Goal: Transaction & Acquisition: Purchase product/service

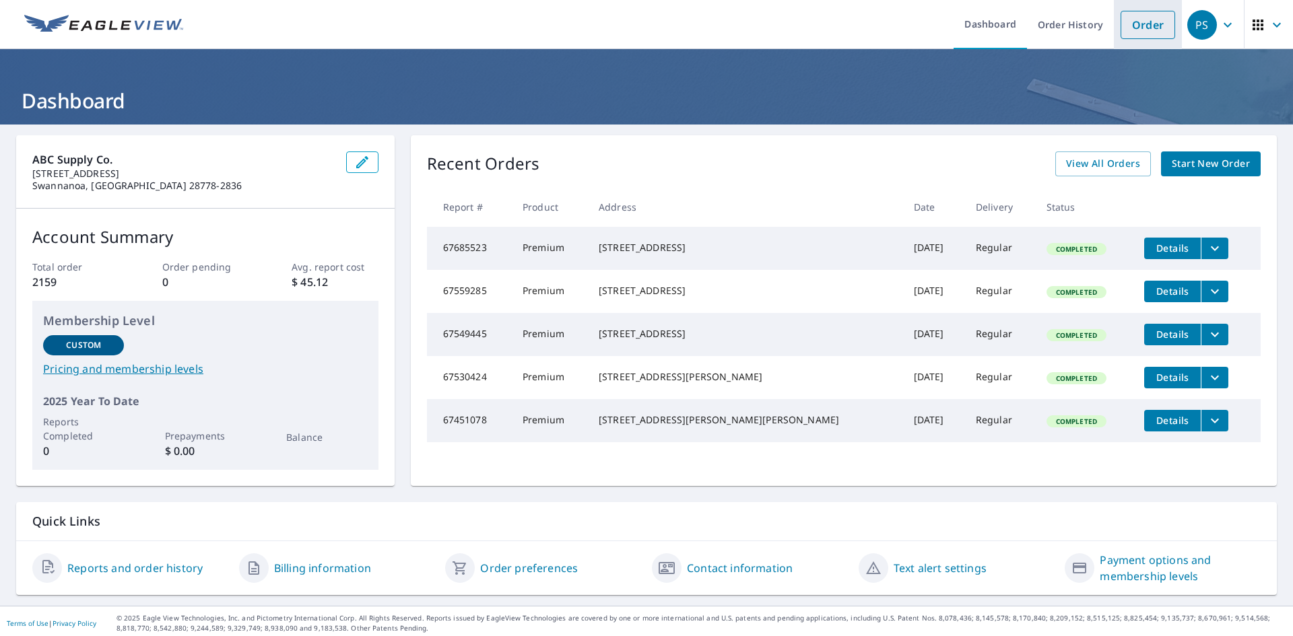
click at [1136, 26] on link "Order" at bounding box center [1148, 25] width 55 height 28
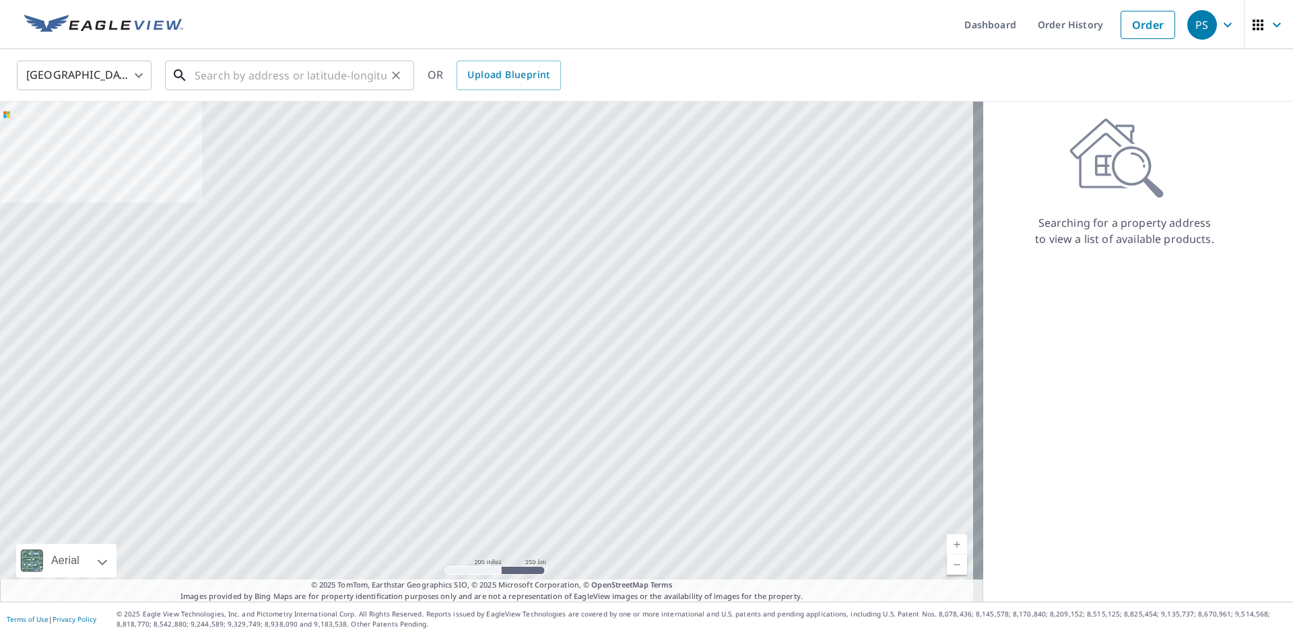
click at [269, 81] on input "text" at bounding box center [291, 76] width 192 height 38
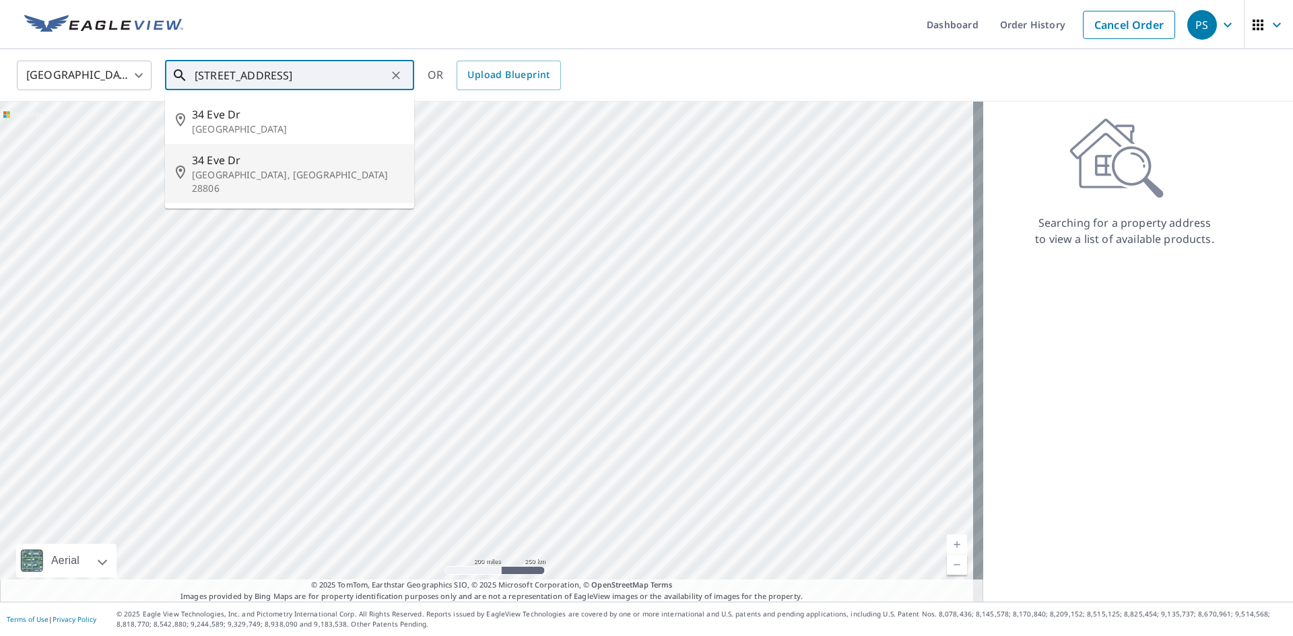
click at [246, 171] on p "[GEOGRAPHIC_DATA], [GEOGRAPHIC_DATA] 28806" at bounding box center [297, 181] width 211 height 27
type input "[STREET_ADDRESS][PERSON_NAME]"
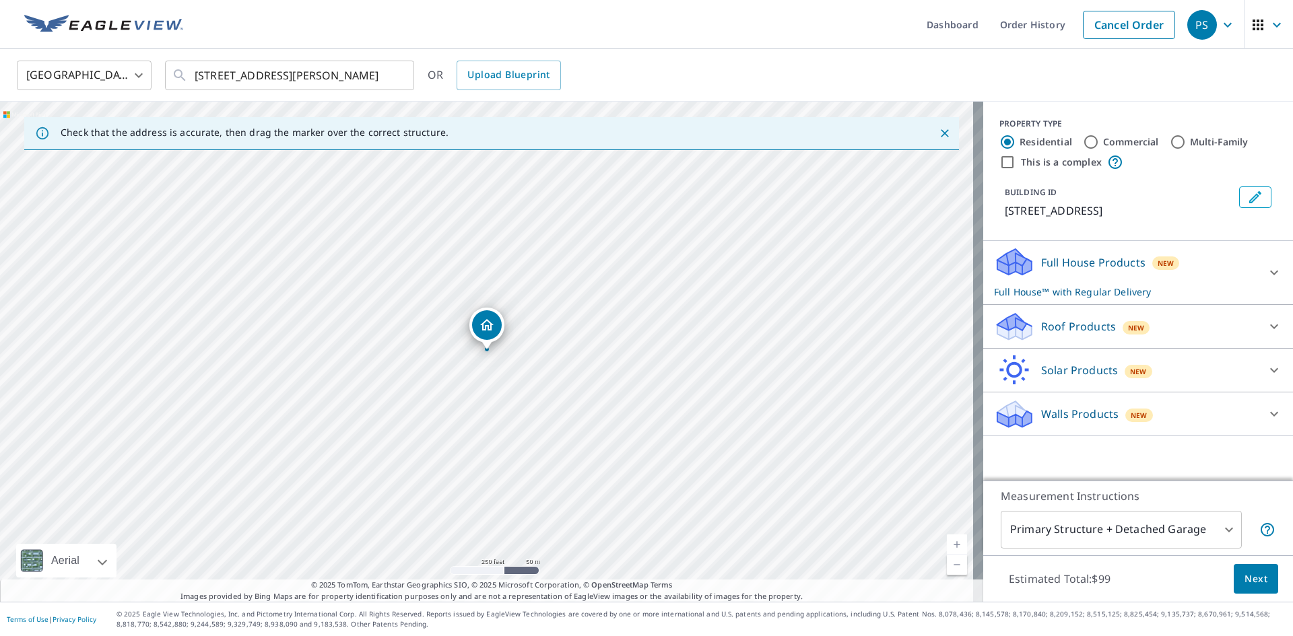
click at [947, 547] on link "Current Level 17, Zoom In" at bounding box center [957, 545] width 20 height 20
click at [947, 547] on link "Current Level 18, Zoom In" at bounding box center [957, 545] width 20 height 20
click at [947, 547] on link "Current Level 19, Zoom In" at bounding box center [957, 545] width 20 height 20
click at [1009, 331] on icon at bounding box center [1012, 333] width 7 height 12
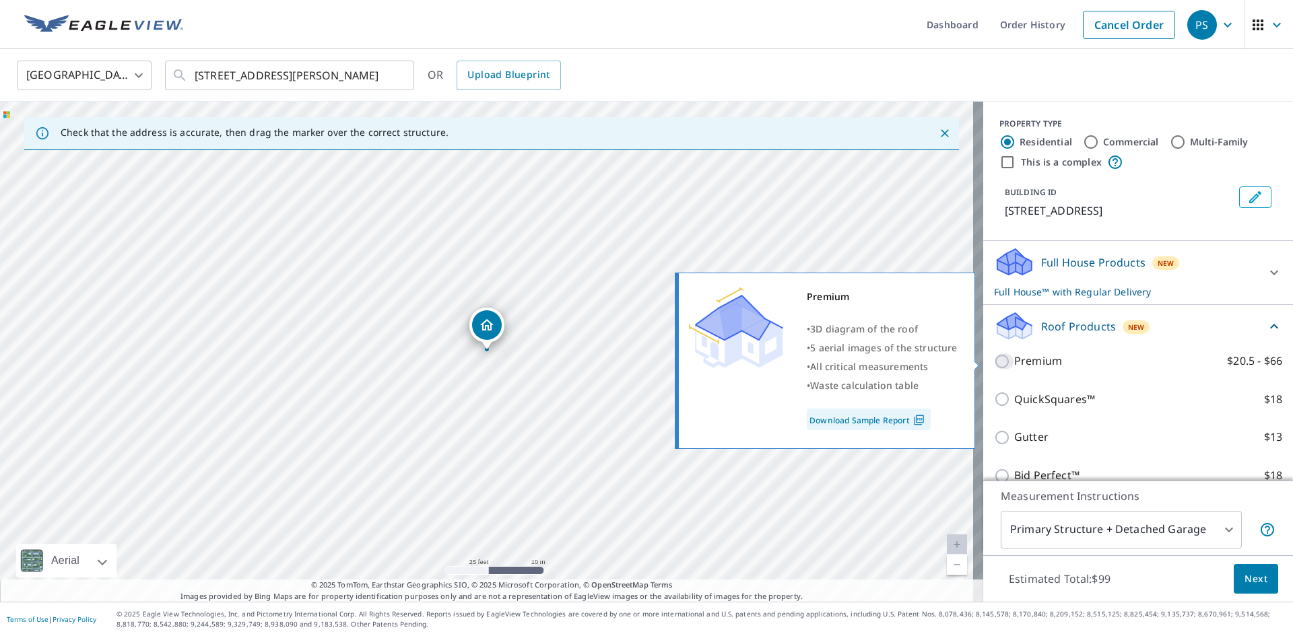
click at [994, 364] on input "Premium $20.5 - $66" at bounding box center [1004, 362] width 20 height 16
checkbox input "true"
checkbox input "false"
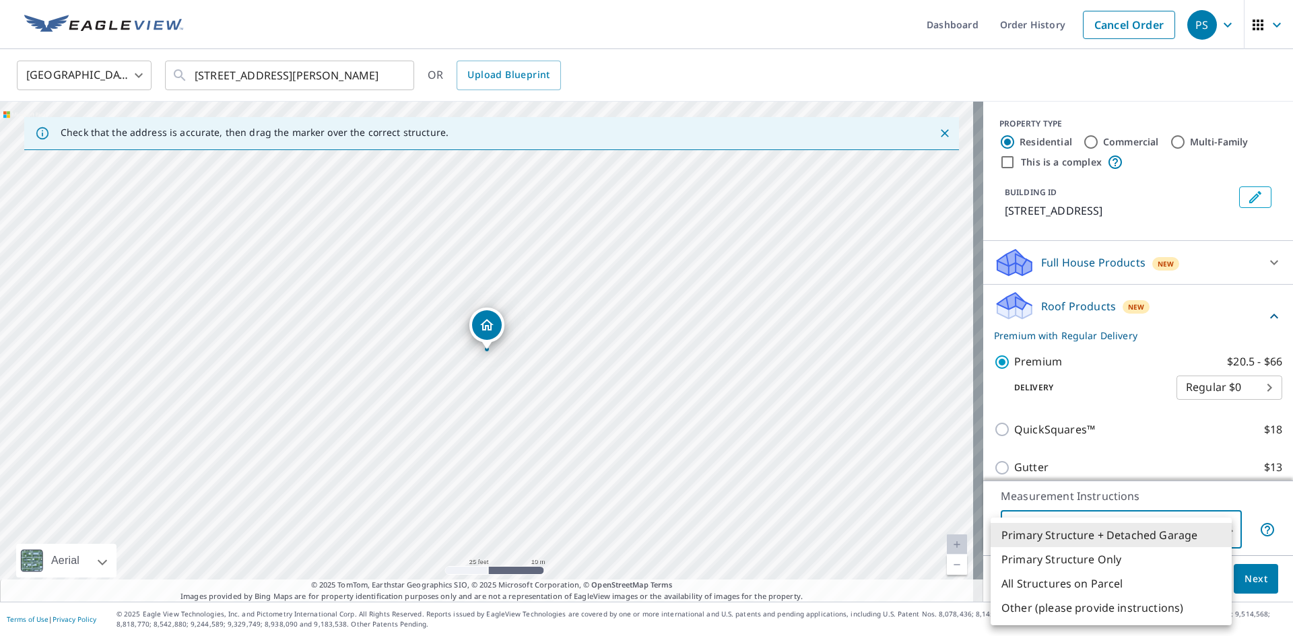
click at [1224, 529] on body "PS PS Dashboard Order History Cancel Order PS [GEOGRAPHIC_DATA] [GEOGRAPHIC_DAT…" at bounding box center [646, 318] width 1293 height 636
click at [1107, 562] on li "Primary Structure Only" at bounding box center [1111, 560] width 241 height 24
type input "2"
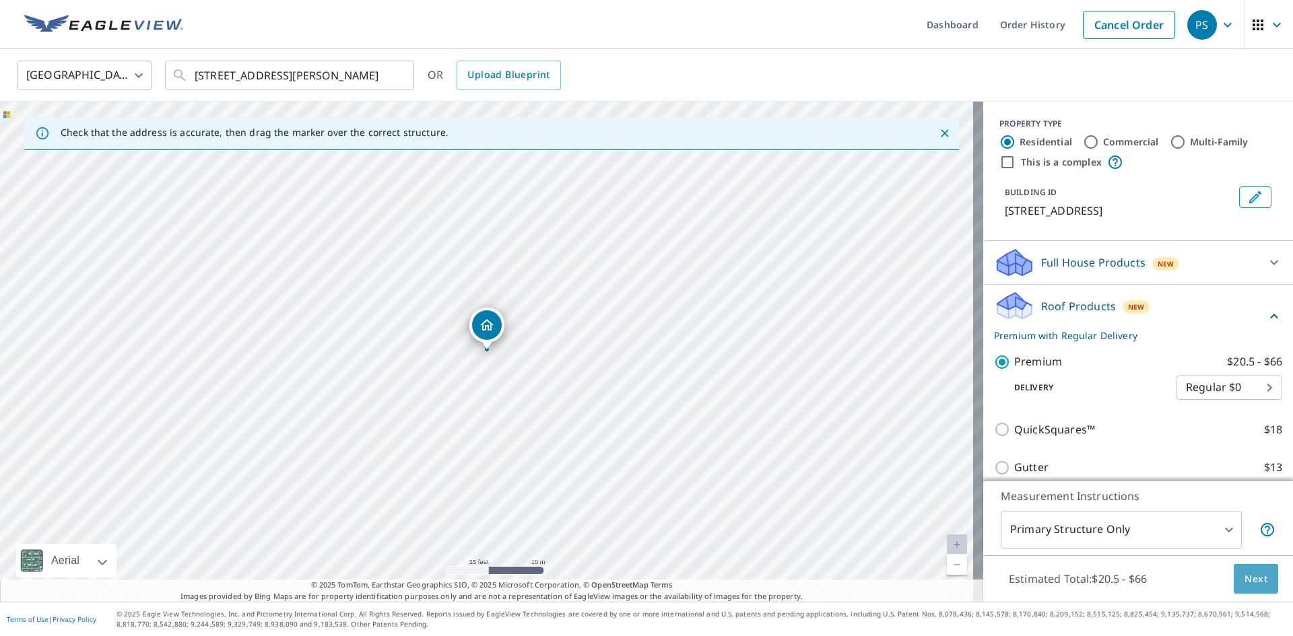
click at [1247, 579] on span "Next" at bounding box center [1256, 579] width 23 height 17
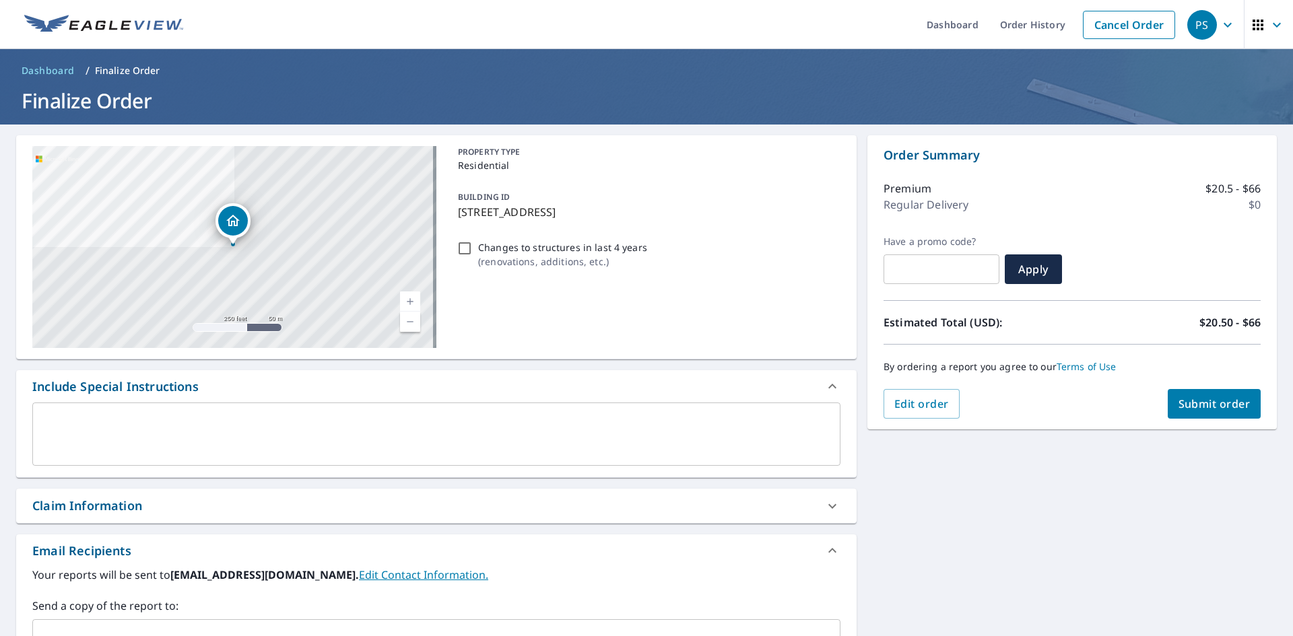
click at [196, 507] on div "Claim Information" at bounding box center [424, 506] width 784 height 18
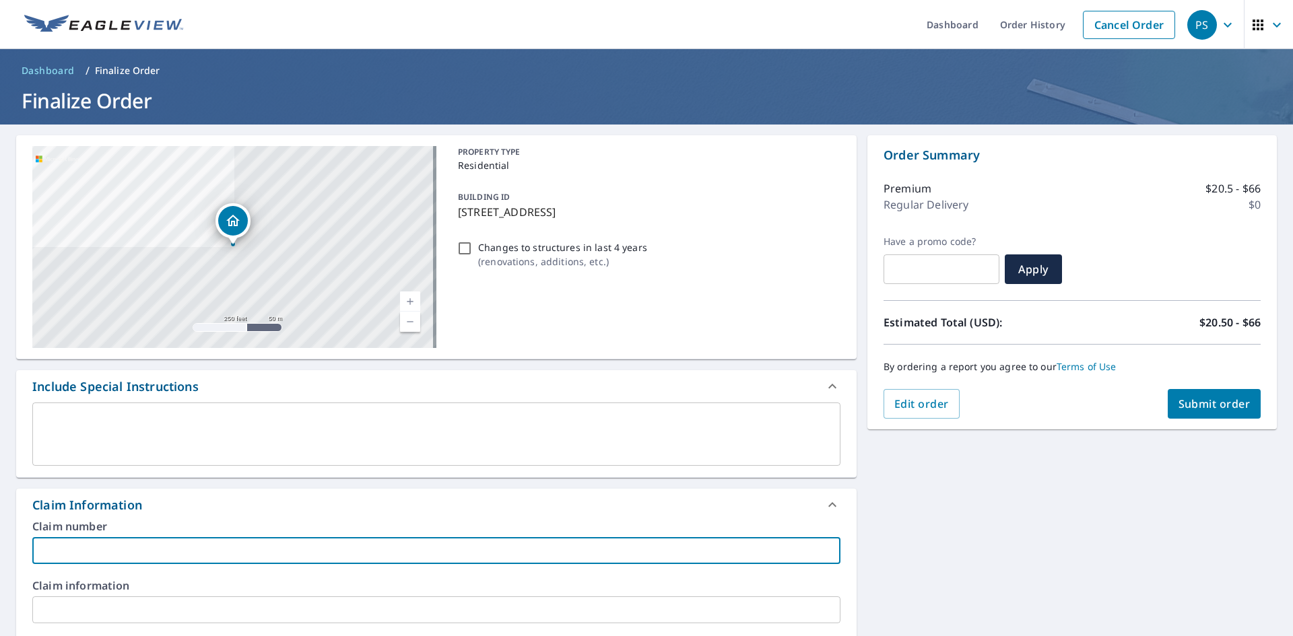
click at [143, 554] on input "text" at bounding box center [436, 550] width 808 height 27
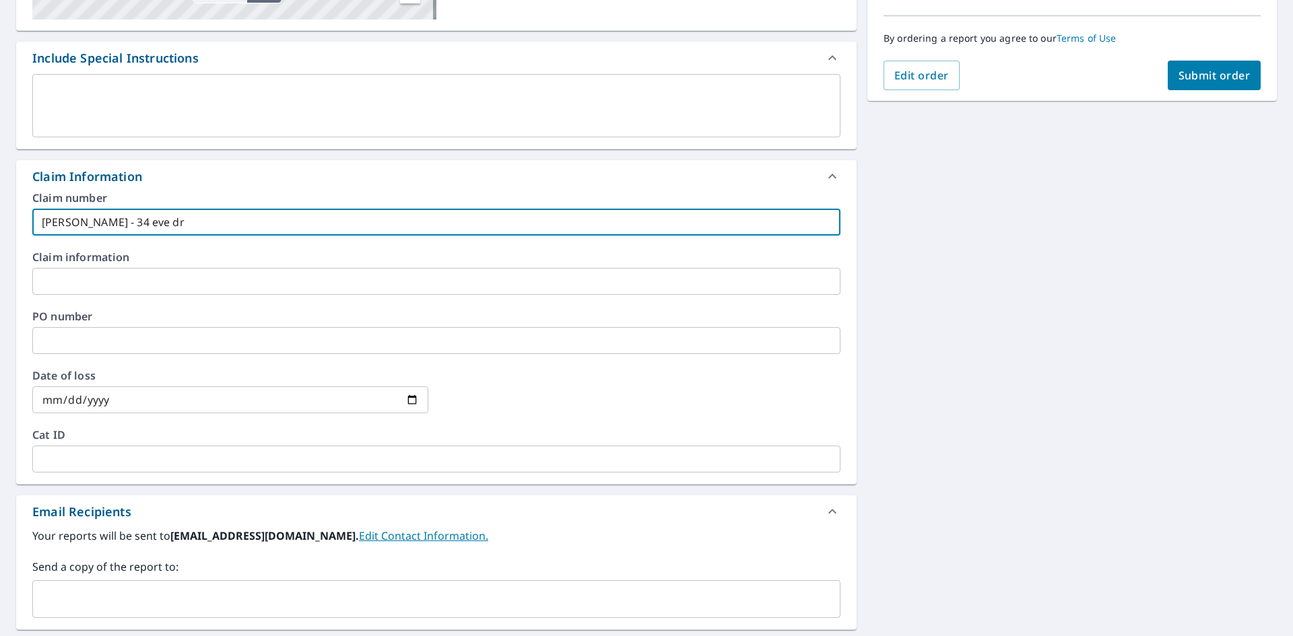
scroll to position [337, 0]
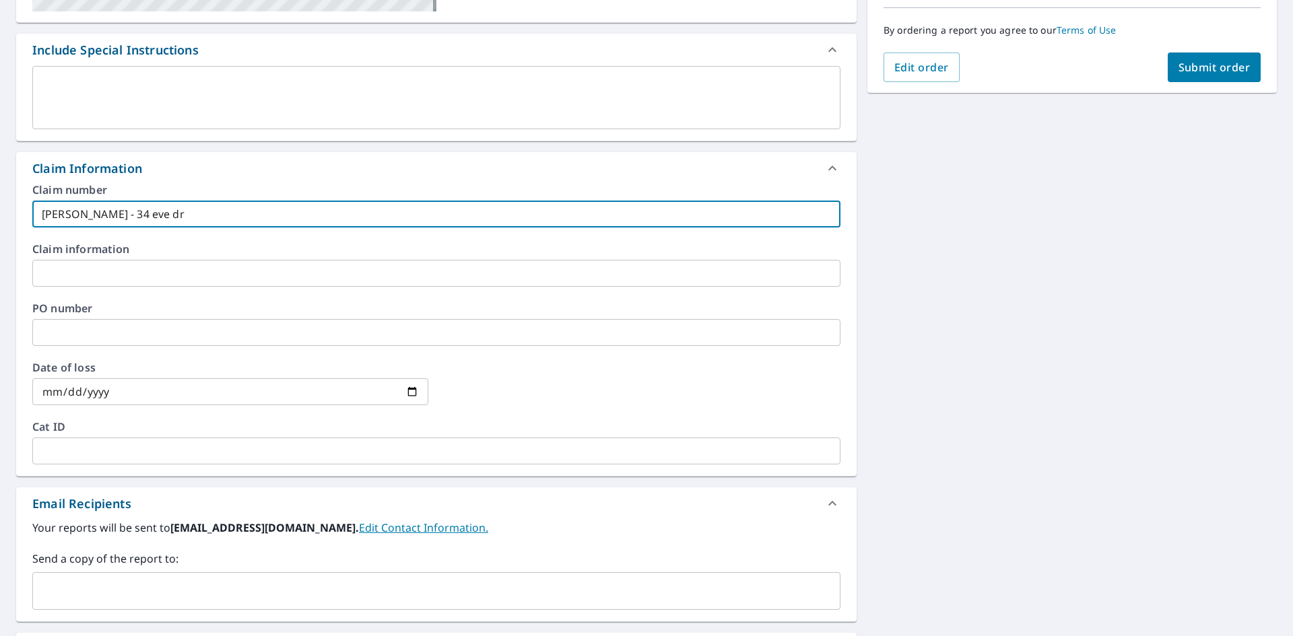
type input "[PERSON_NAME] - 34 eve dr"
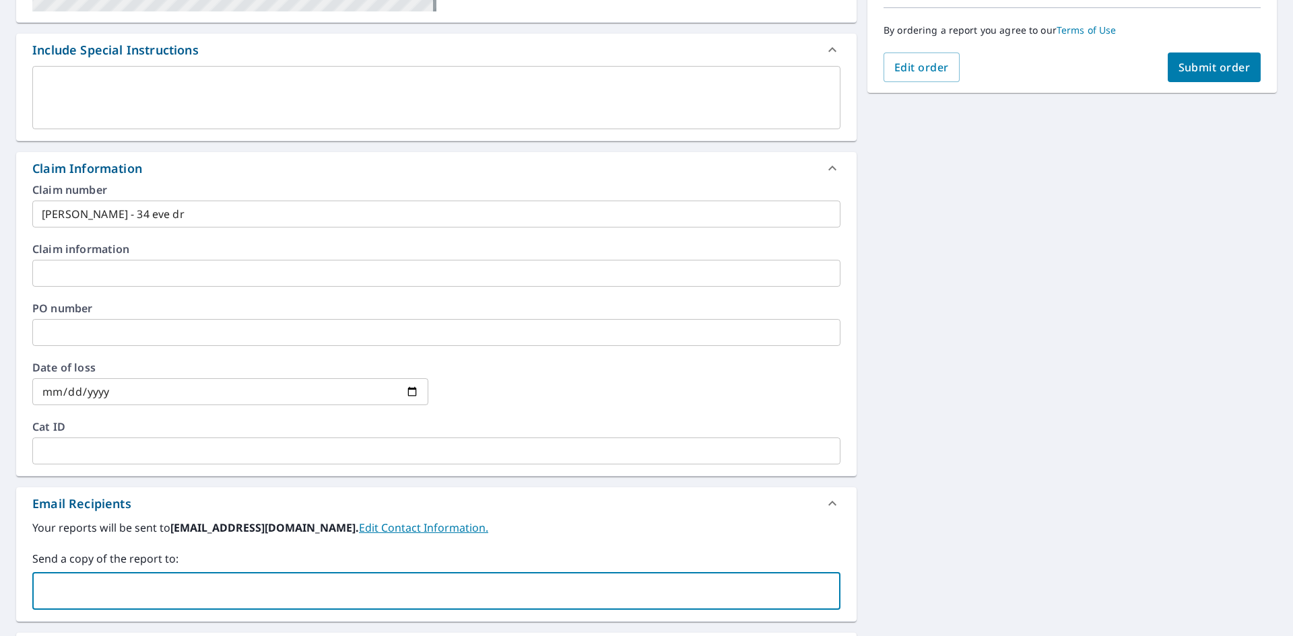
click at [143, 585] on input "text" at bounding box center [426, 592] width 776 height 26
type input "[PERSON_NAME][EMAIL_ADDRESS][PERSON_NAME][DOMAIN_NAME]"
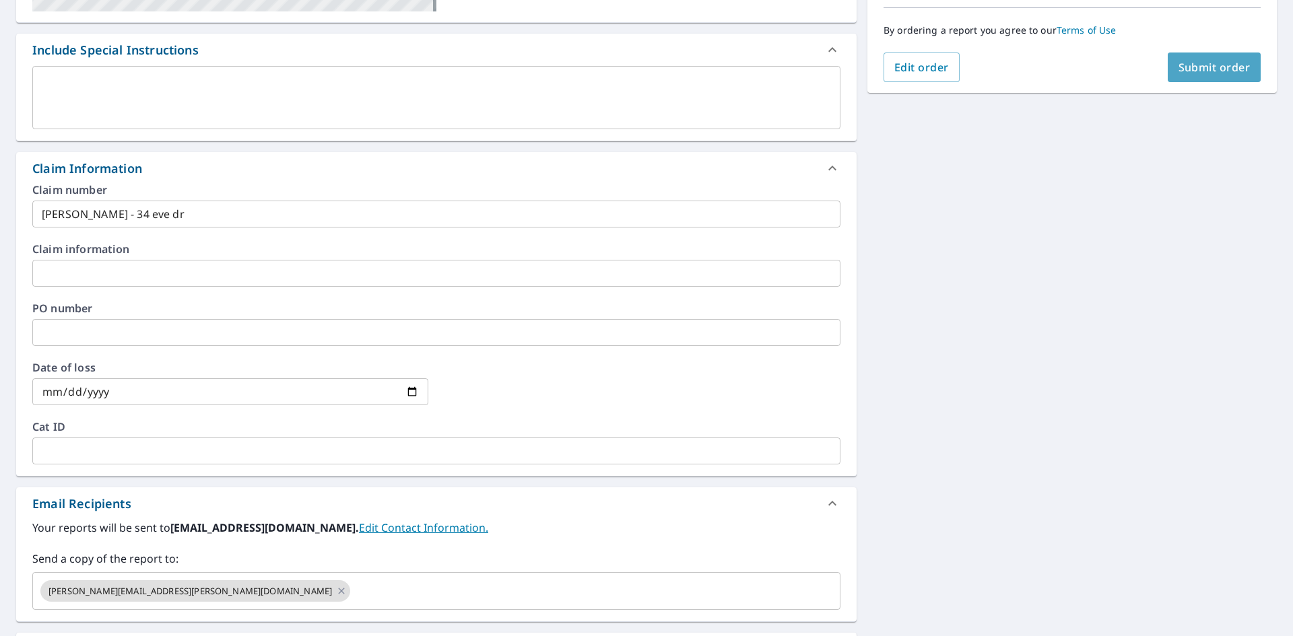
click at [1208, 70] on span "Submit order" at bounding box center [1215, 67] width 72 height 15
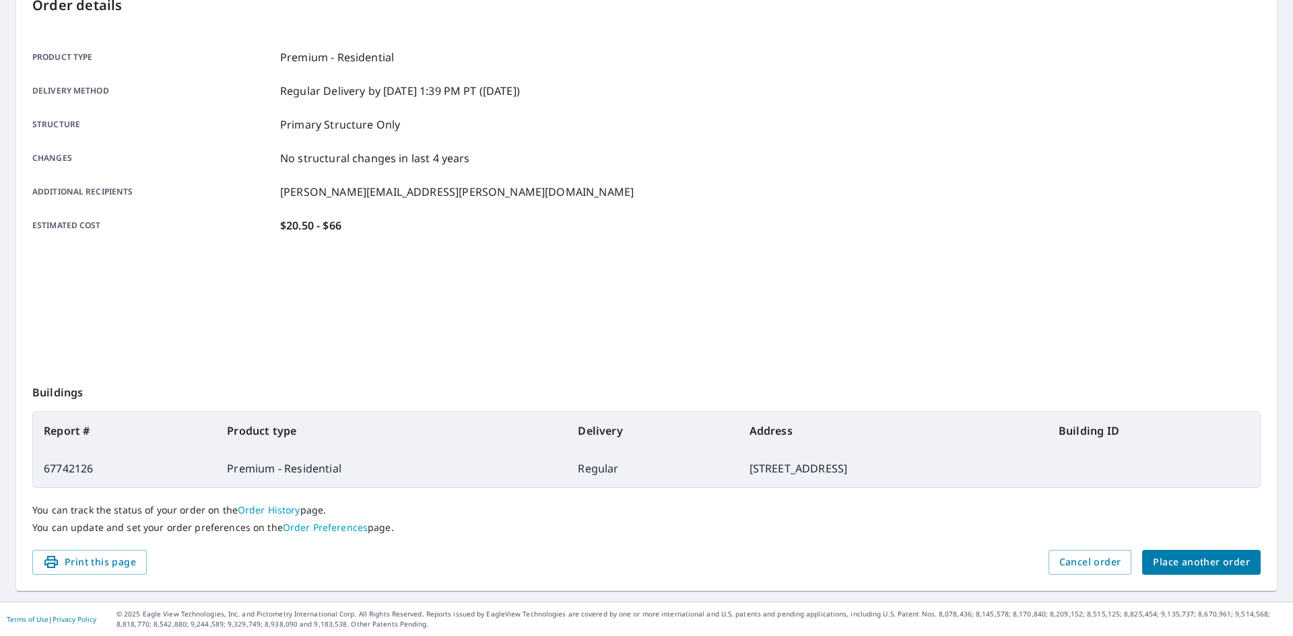
scroll to position [156, 0]
